Goal: Check status: Check status

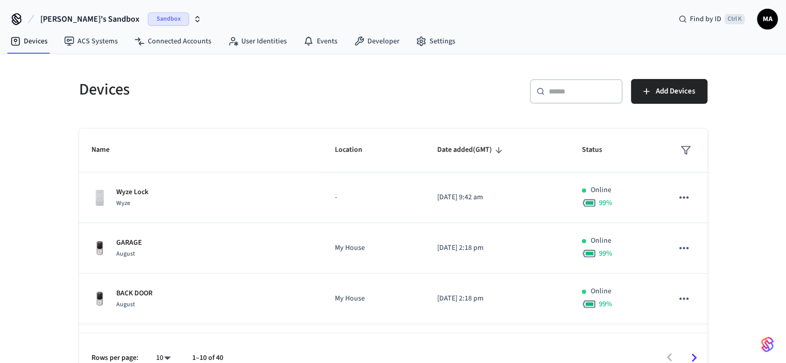
click at [156, 19] on span "Sandbox" at bounding box center [168, 18] width 41 height 13
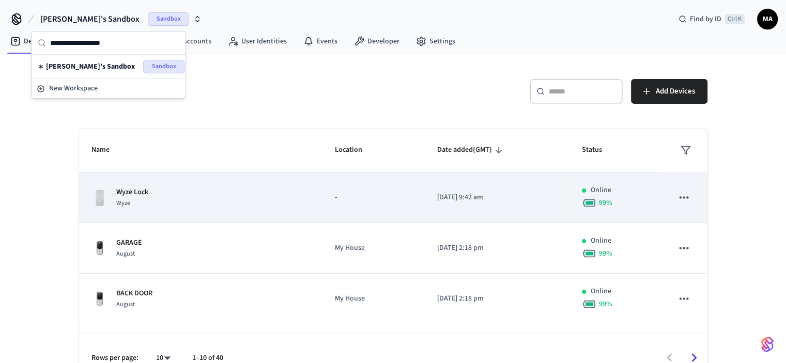
click at [474, 206] on td "2025/08/15 at 9:42 am" at bounding box center [497, 198] width 145 height 51
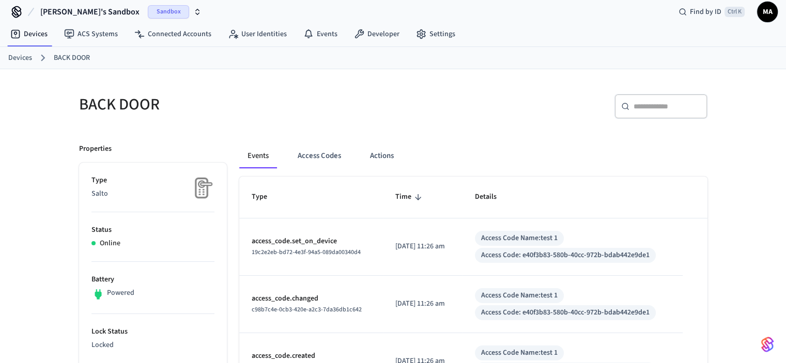
scroll to position [7, 0]
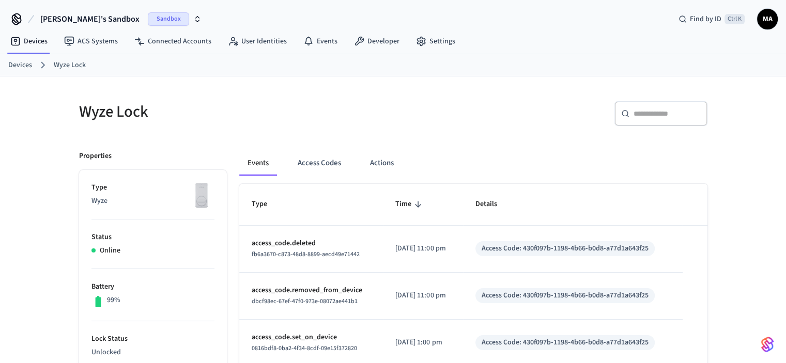
click at [351, 254] on span "fb6a3670-c873-48d8-8899-aecd49e71442" at bounding box center [306, 254] width 108 height 9
click at [329, 163] on button "Access Codes" at bounding box center [319, 163] width 60 height 25
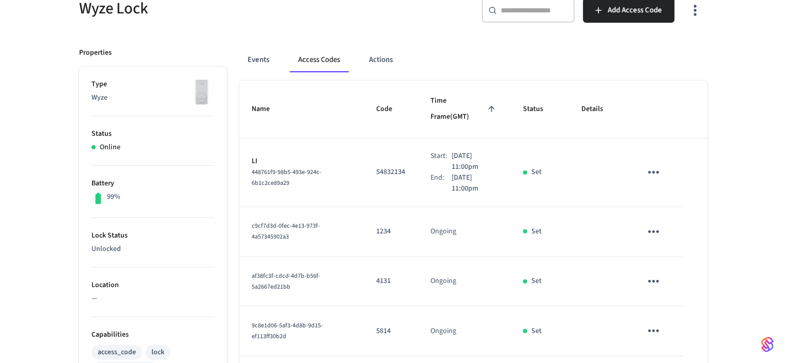
scroll to position [52, 0]
